Goal: Task Accomplishment & Management: Complete application form

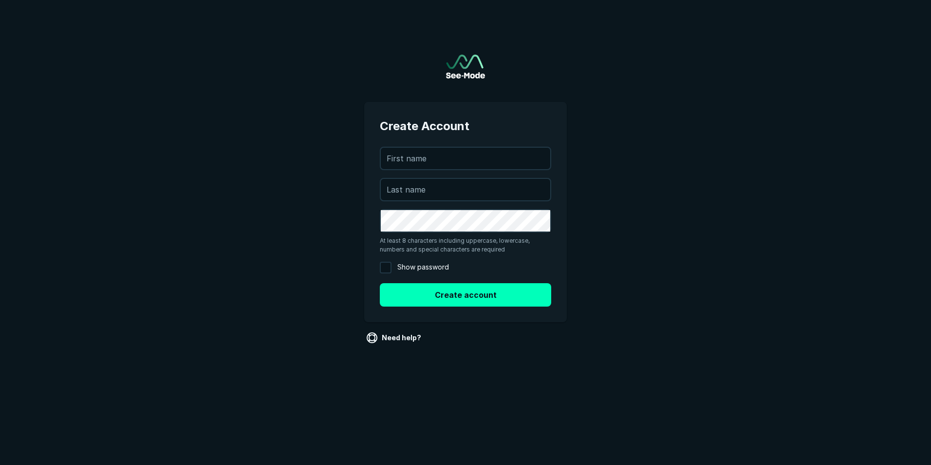
click at [896, 97] on main "Create Account [EMAIL_ADDRESS][DOMAIN_NAME] At least 8 characters including upp…" at bounding box center [465, 190] width 931 height 380
click at [410, 155] on input "text" at bounding box center [466, 158] width 170 height 21
type input "[PERSON_NAME]"
click at [696, 308] on main "Create Account [EMAIL_ADDRESS][DOMAIN_NAME] [PERSON_NAME] At least 8 characters…" at bounding box center [465, 190] width 931 height 380
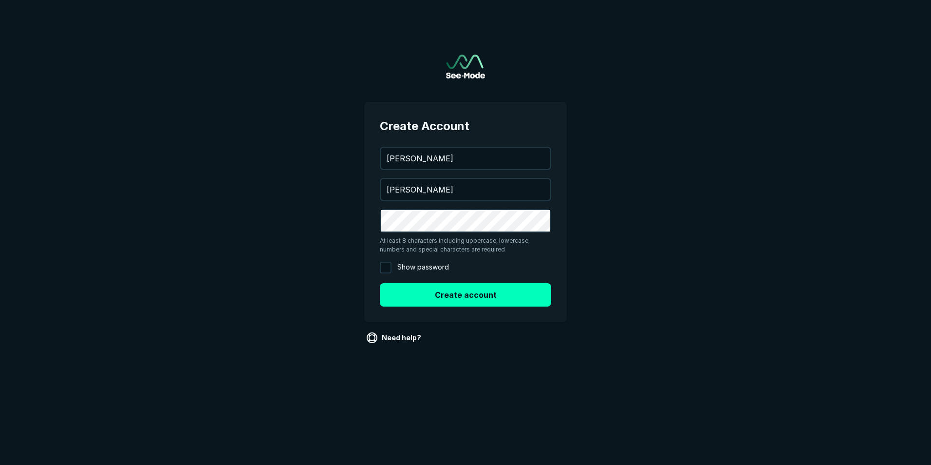
click at [391, 267] on input "Show password" at bounding box center [386, 268] width 12 height 12
checkbox input "true"
click at [449, 299] on button "Create account" at bounding box center [465, 294] width 171 height 23
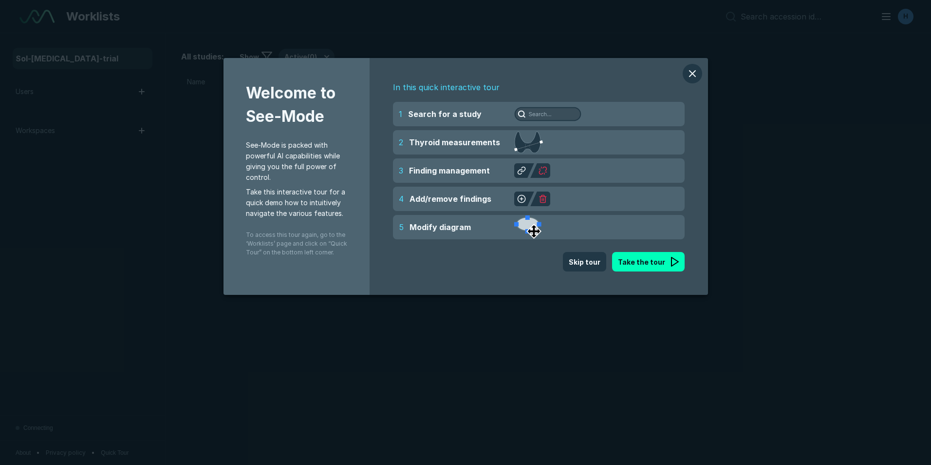
scroll to position [3173, 5443]
click at [597, 263] on button "Skip tour" at bounding box center [584, 261] width 43 height 19
